Goal: Check status: Check status

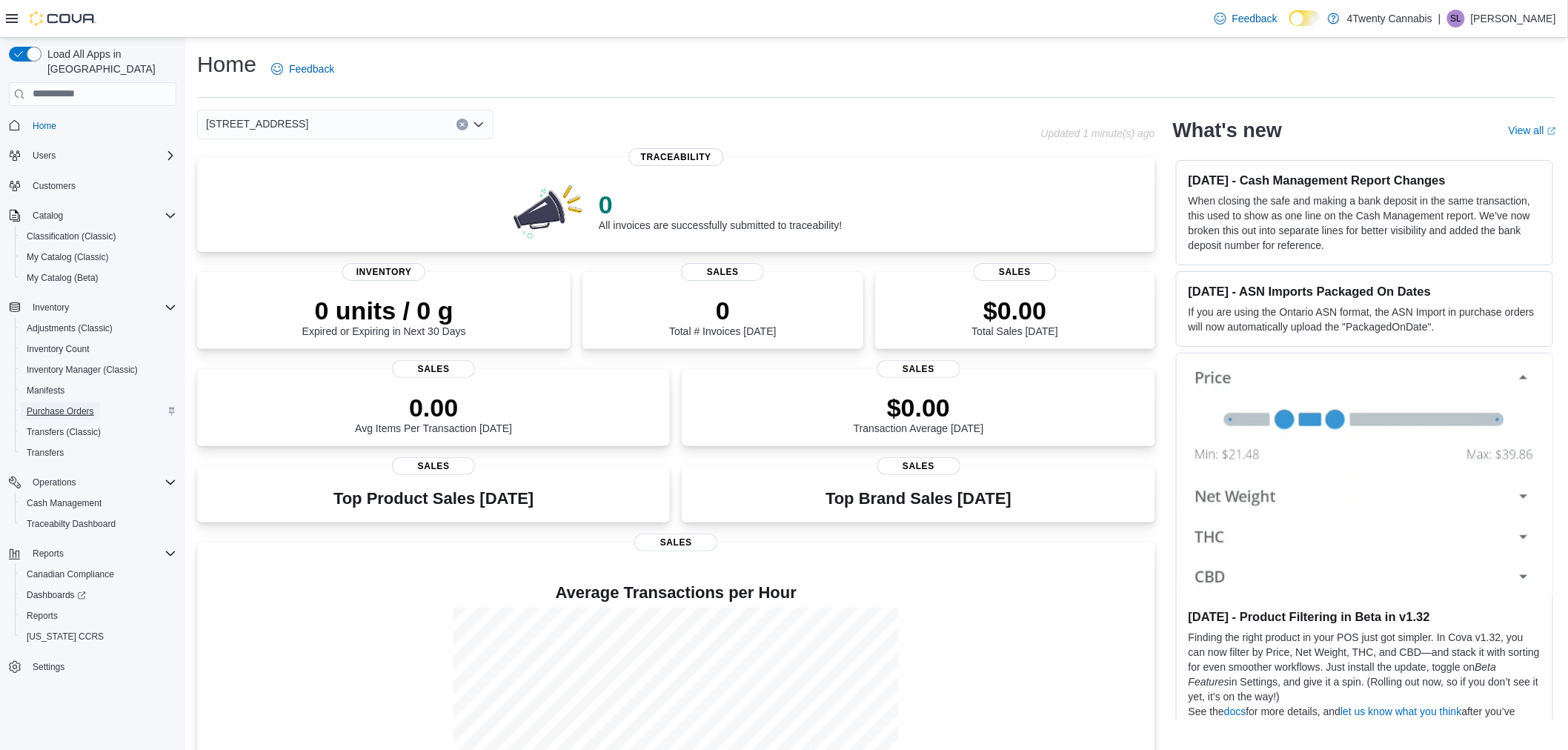
click at [78, 405] on span "Purchase Orders" at bounding box center [60, 411] width 67 height 12
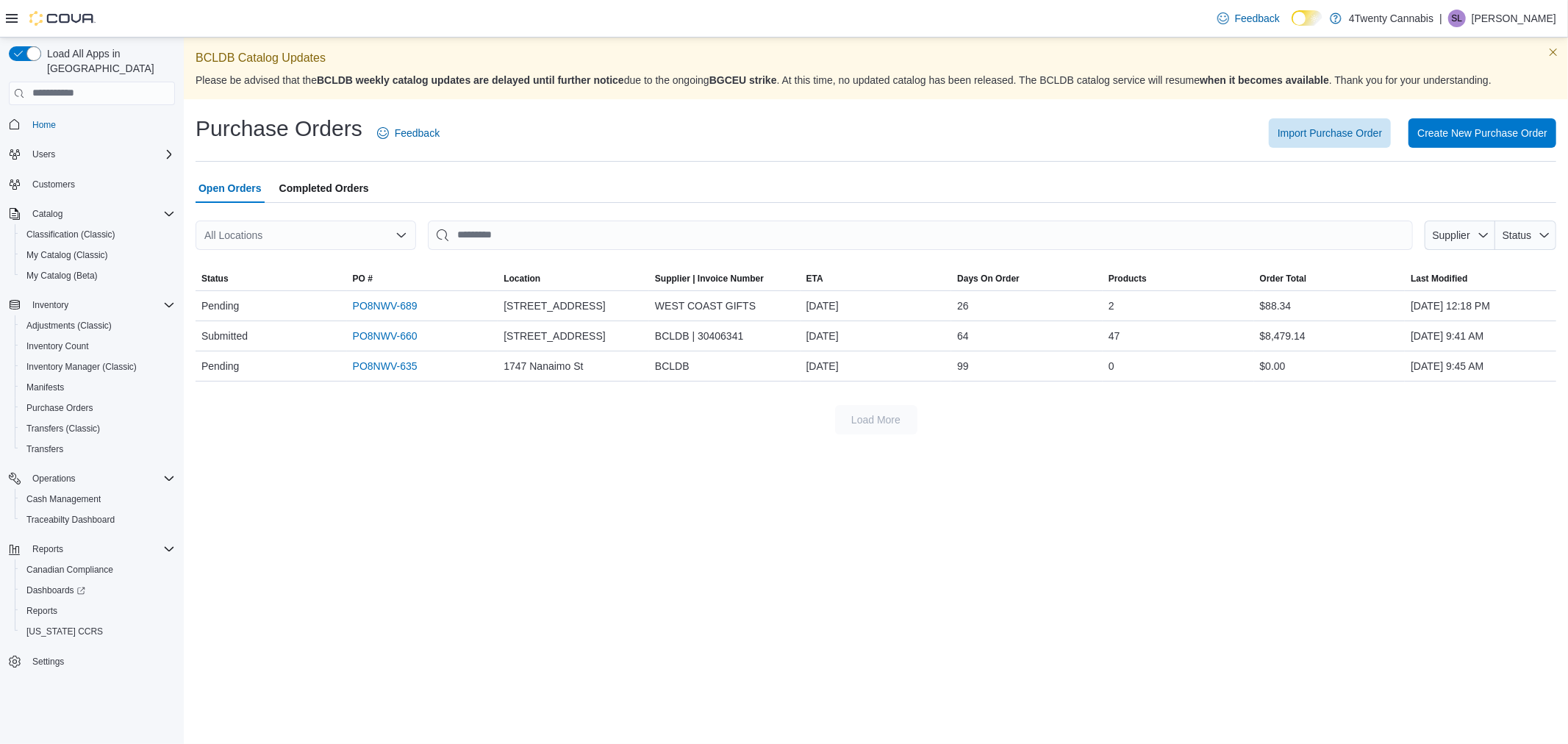
click at [323, 180] on span "Completed Orders" at bounding box center [324, 188] width 90 height 29
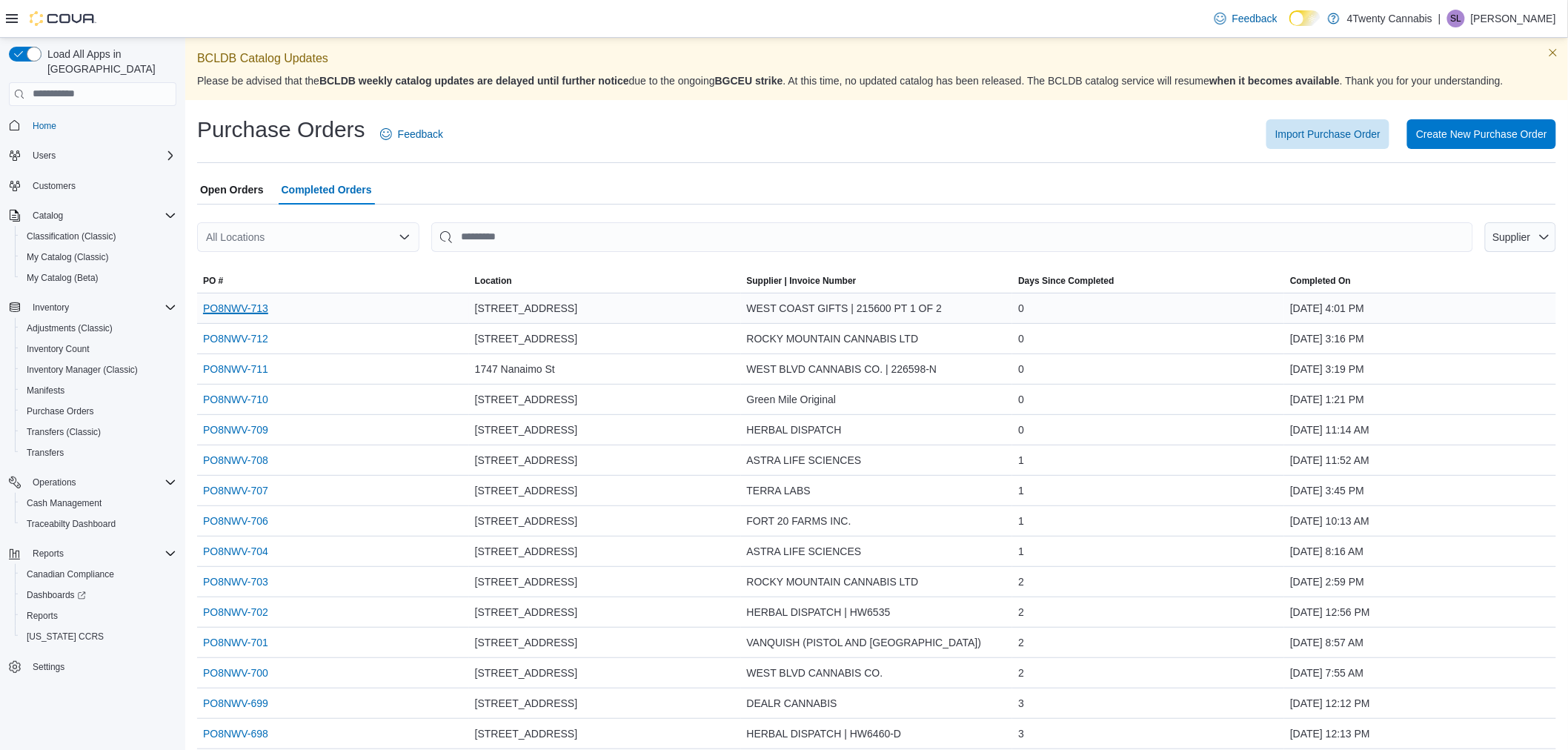
click at [222, 301] on link "PO8NWV-713" at bounding box center [235, 308] width 65 height 17
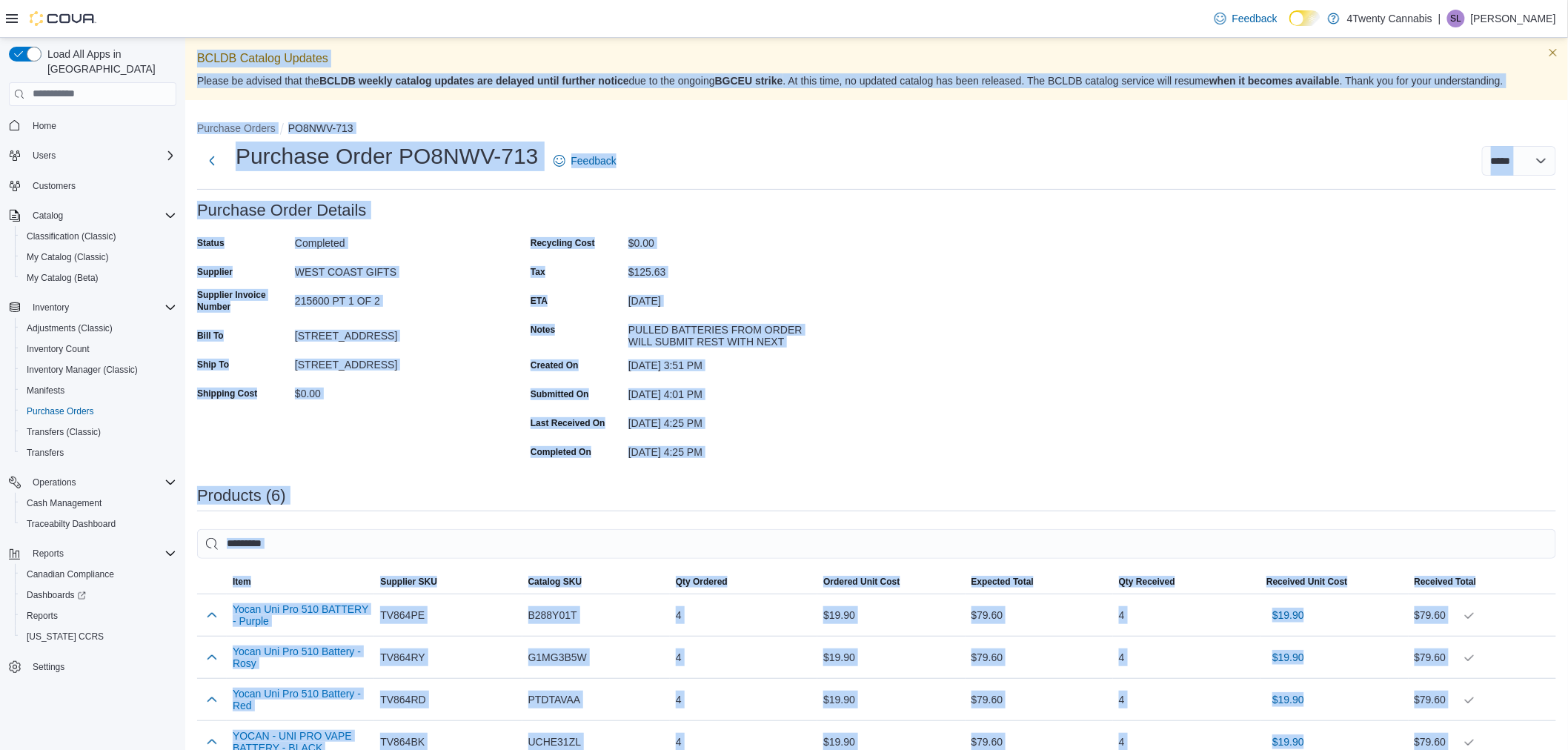
drag, startPoint x: 602, startPoint y: 729, endPoint x: 196, endPoint y: 54, distance: 787.7
click at [196, 54] on div "BCLDB Catalog Updates Please be advised that the BCLDB weekly catalog updates a…" at bounding box center [877, 551] width 1383 height 1028
